Goal: Check status

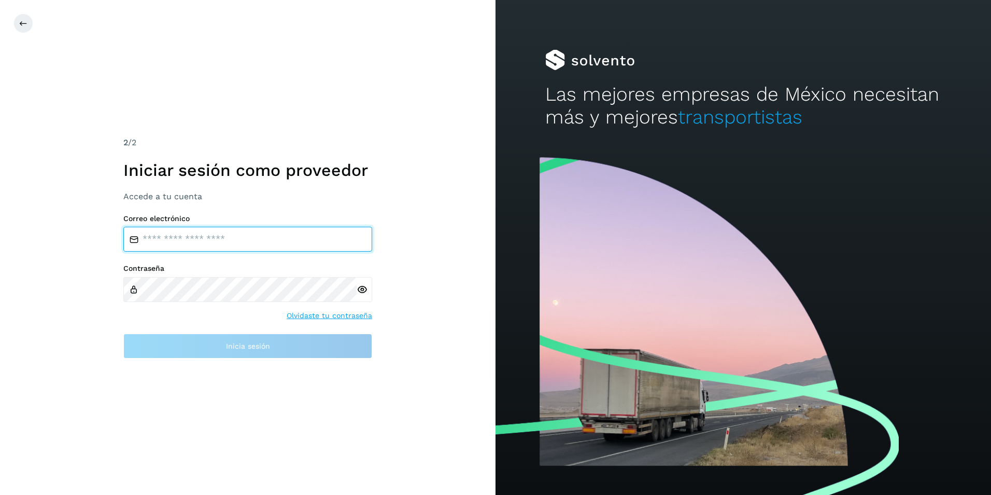
type input "**********"
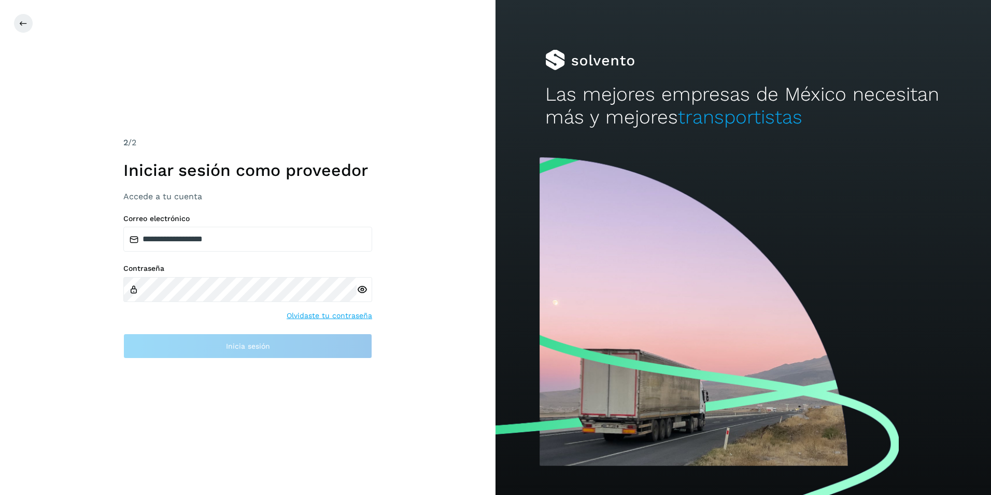
click at [223, 315] on div "Contraseña Olvidaste tu contraseña" at bounding box center [247, 292] width 249 height 57
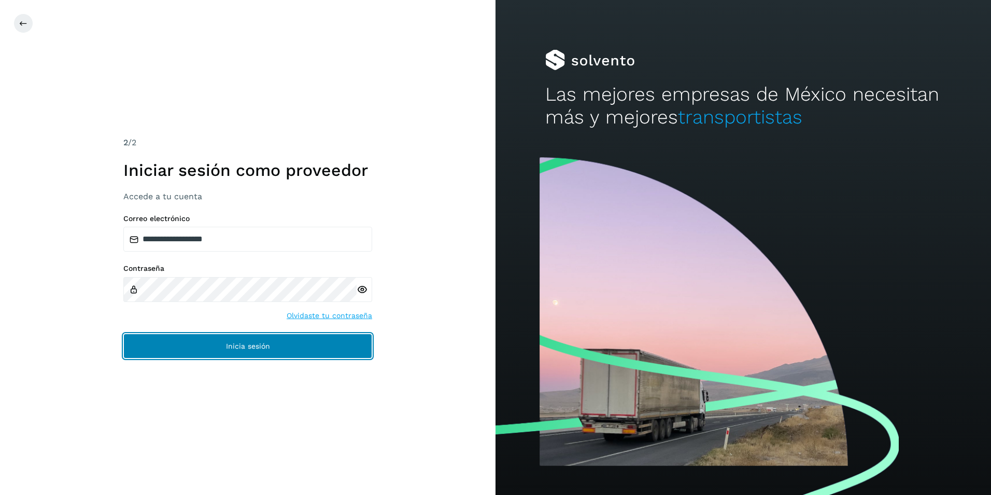
click at [243, 344] on span "Inicia sesión" at bounding box center [248, 345] width 44 height 7
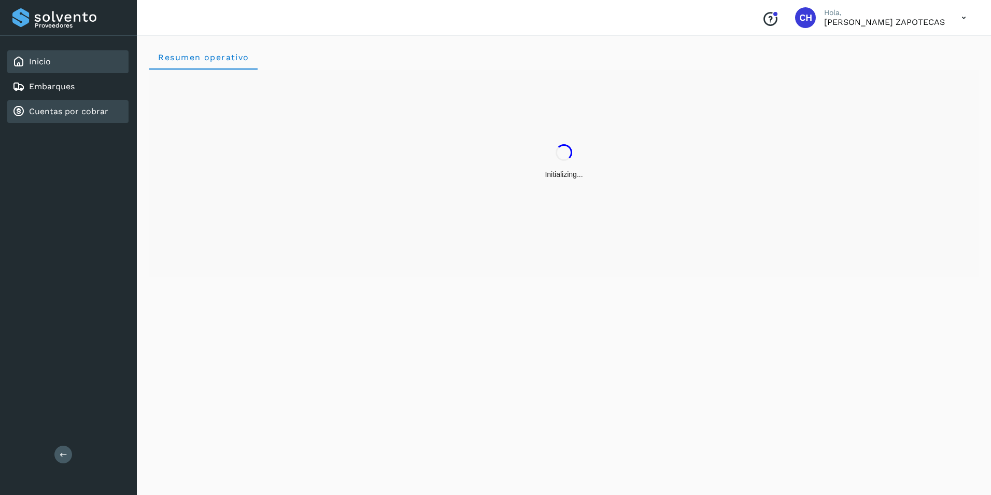
click at [39, 111] on link "Cuentas por cobrar" at bounding box center [68, 111] width 79 height 10
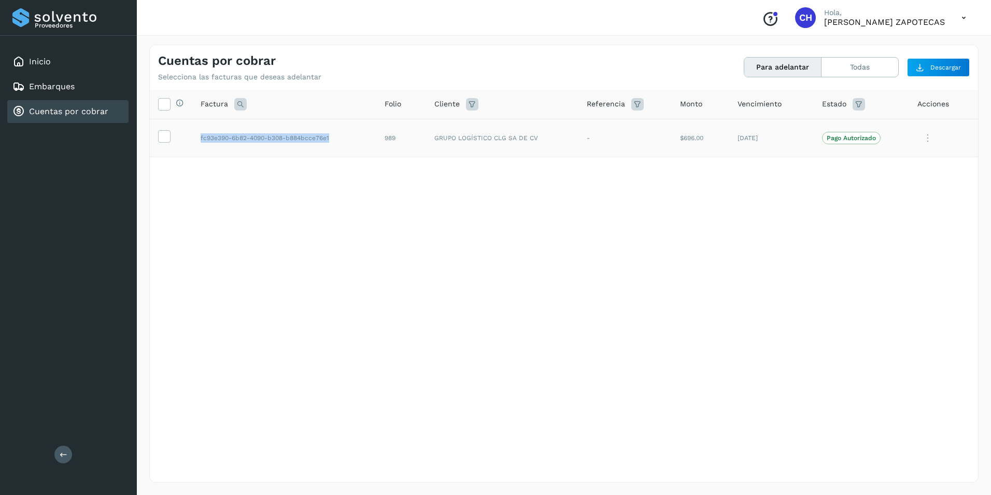
drag, startPoint x: 200, startPoint y: 138, endPoint x: 335, endPoint y: 143, distance: 135.4
click at [335, 143] on td "fc93e390-6b82-4090-b308-b884bcce76e1" at bounding box center [284, 138] width 184 height 38
copy td "fc93e390-6b82-4090-b308-b884bcce76e1"
